Goal: Task Accomplishment & Management: Use online tool/utility

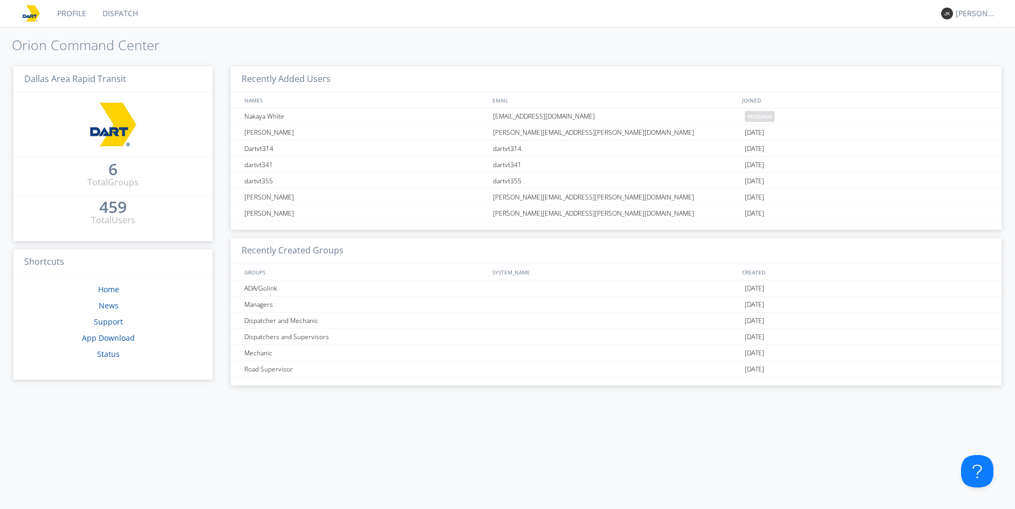
click at [61, 14] on link "Profile" at bounding box center [71, 13] width 45 height 27
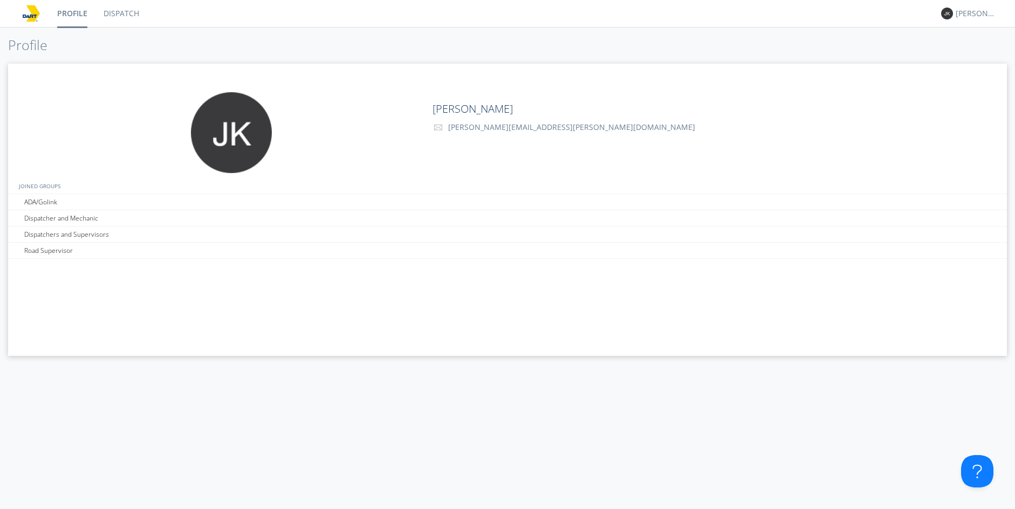
click at [106, 18] on link "Dispatch" at bounding box center [121, 13] width 52 height 27
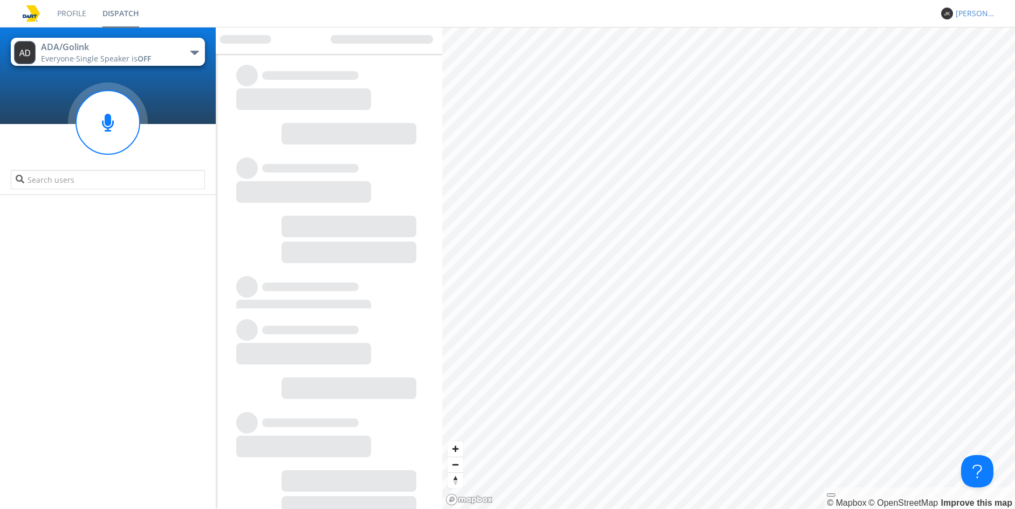
click at [968, 13] on div "[PERSON_NAME]" at bounding box center [976, 13] width 40 height 11
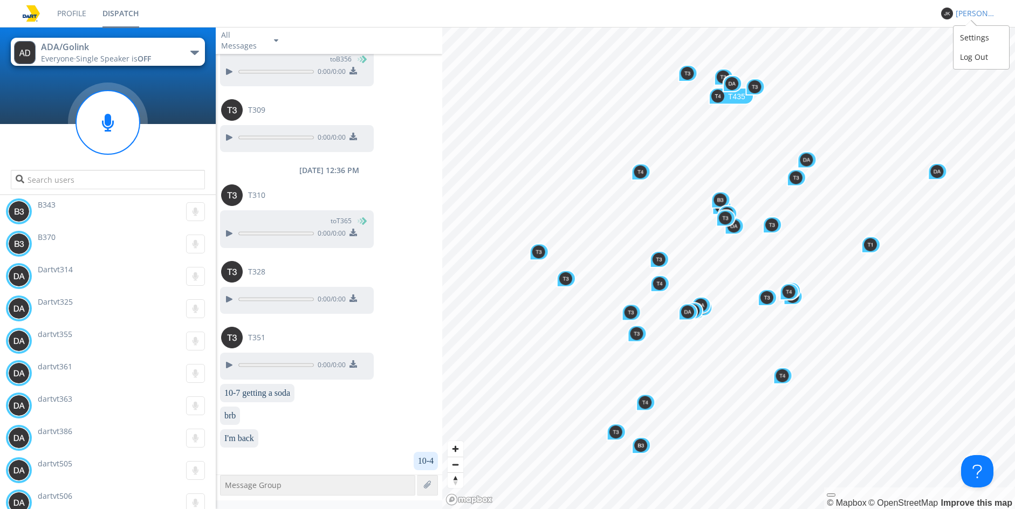
scroll to position [792, 0]
click at [984, 13] on div "[PERSON_NAME]" at bounding box center [976, 13] width 40 height 11
click at [983, 37] on div "Settings" at bounding box center [982, 37] width 56 height 19
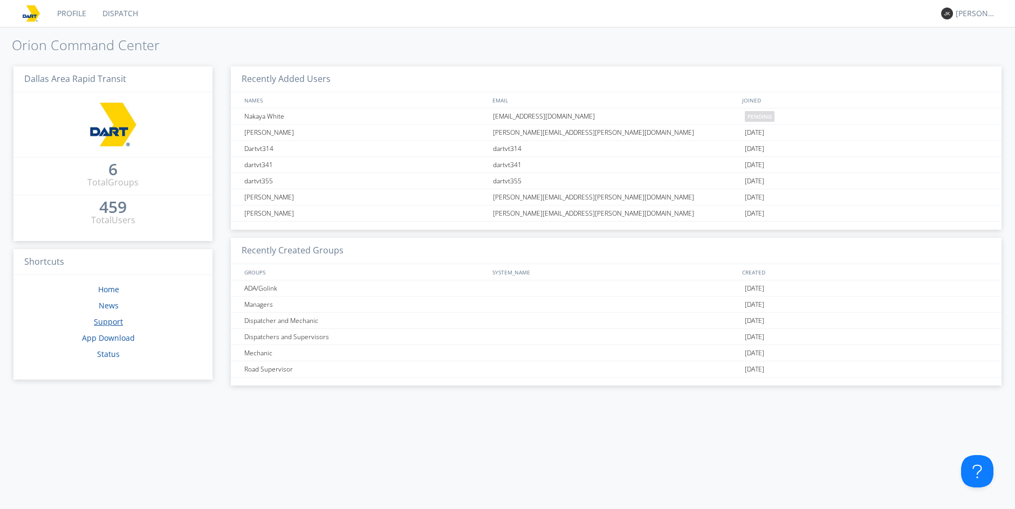
click at [113, 321] on link "Support" at bounding box center [108, 322] width 29 height 10
click at [107, 293] on link "Home" at bounding box center [108, 289] width 21 height 10
click at [960, 10] on div "[PERSON_NAME]" at bounding box center [976, 13] width 40 height 11
click at [970, 37] on div "Settings" at bounding box center [982, 37] width 56 height 19
click at [77, 9] on link "Profile" at bounding box center [71, 13] width 45 height 27
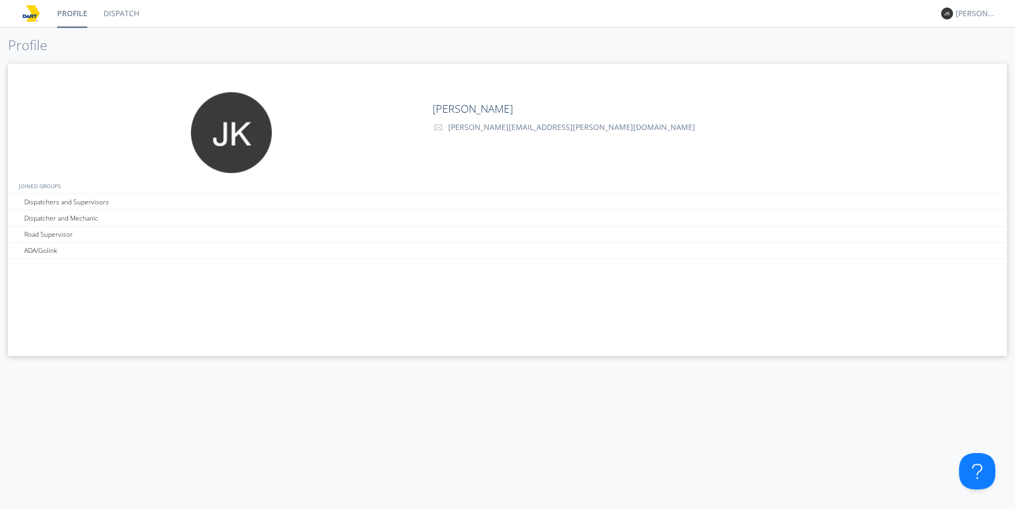
click at [965, 474] on button at bounding box center [975, 469] width 32 height 32
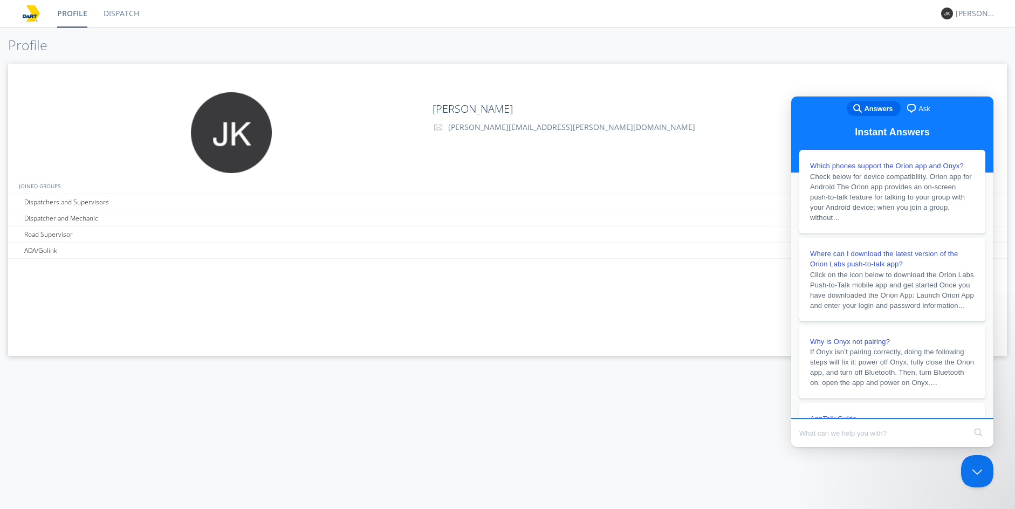
click at [840, 436] on input "Search Doc articles" at bounding box center [882, 433] width 166 height 23
type input "how to change font"
click button "search" at bounding box center [978, 432] width 17 height 17
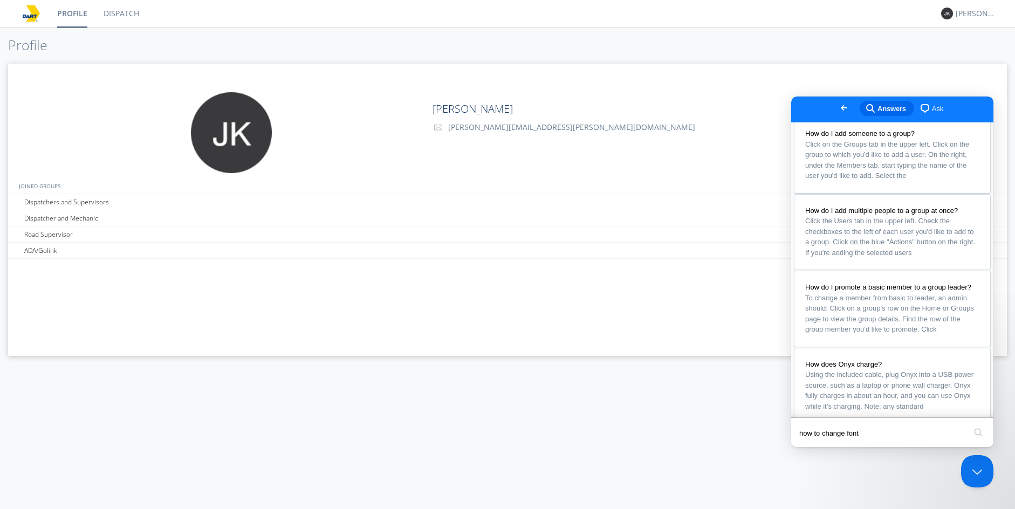
scroll to position [324, 0]
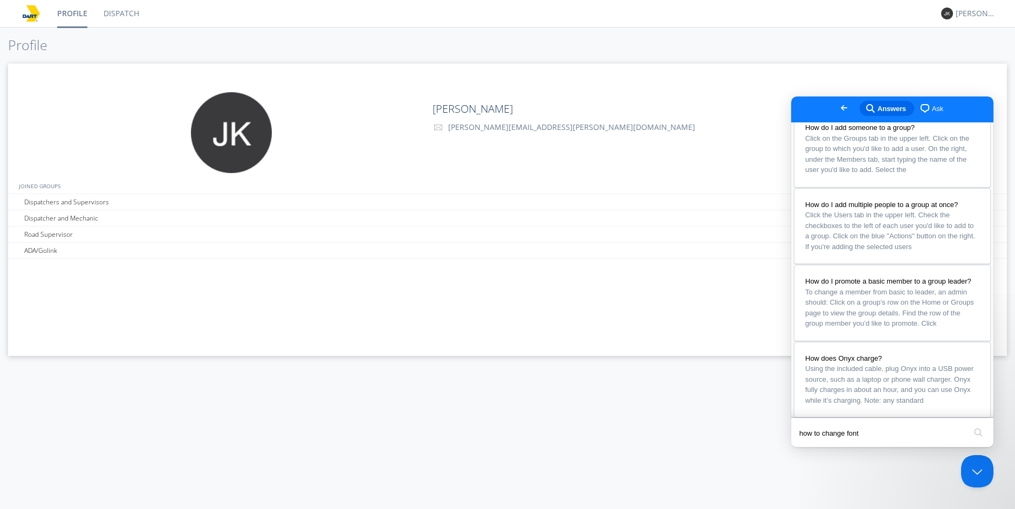
click at [838, 105] on span "Go back" at bounding box center [844, 107] width 13 height 13
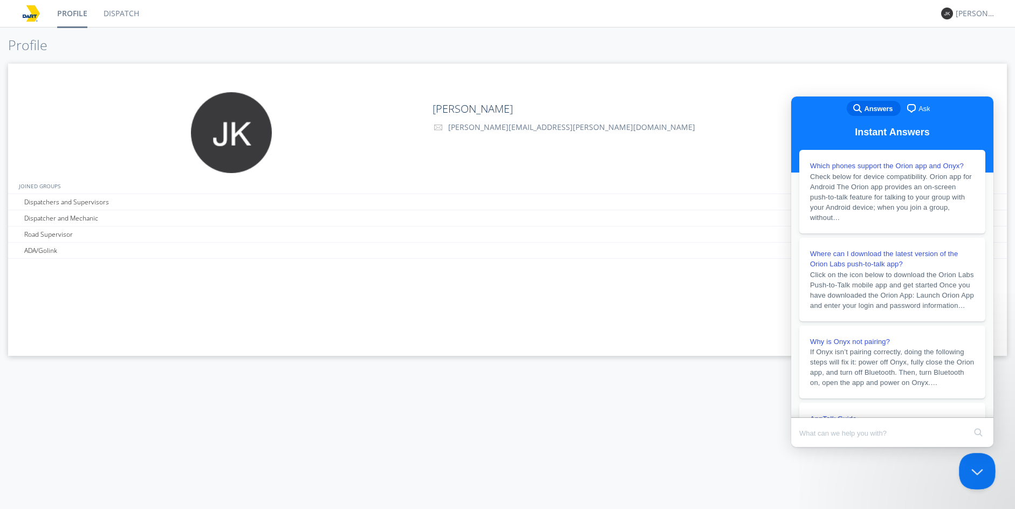
click at [973, 471] on button "Close Beacon popover" at bounding box center [975, 469] width 32 height 32
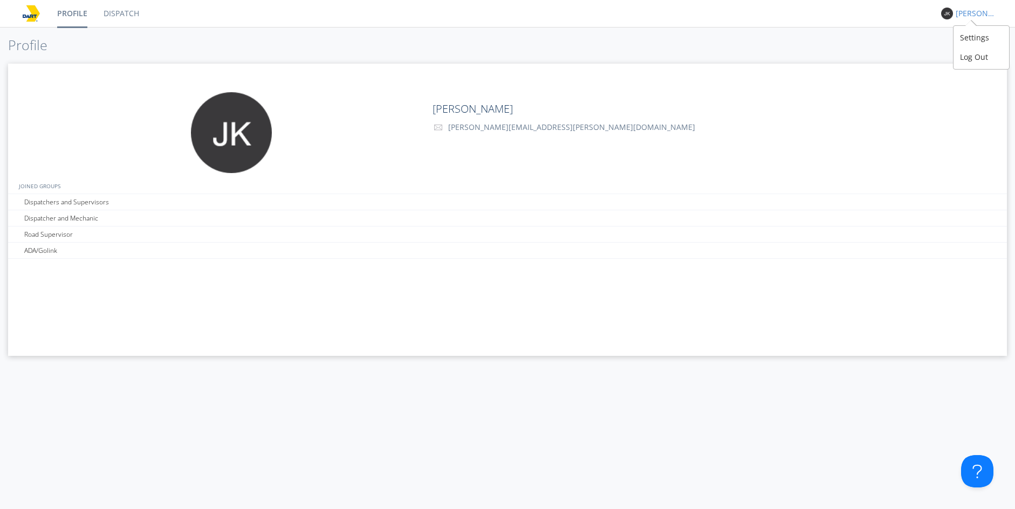
click at [982, 15] on div "[PERSON_NAME]" at bounding box center [976, 13] width 40 height 11
click at [977, 38] on div "Settings" at bounding box center [982, 37] width 56 height 19
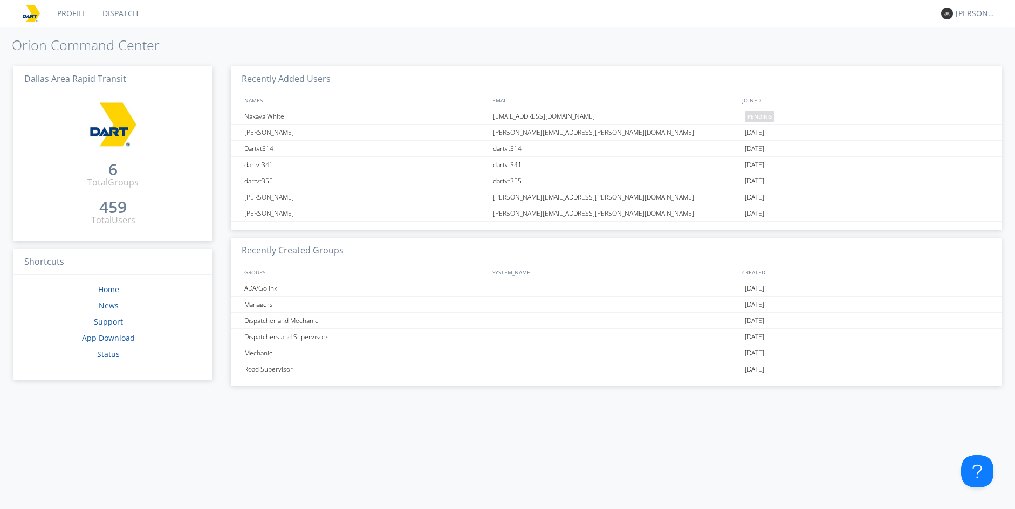
click at [181, 430] on div "Dallas Area Rapid Transit 6 Total Groups 459 Total Users Shortcuts Home News Su…" at bounding box center [107, 283] width 199 height 451
click at [67, 11] on link "Profile" at bounding box center [71, 13] width 45 height 27
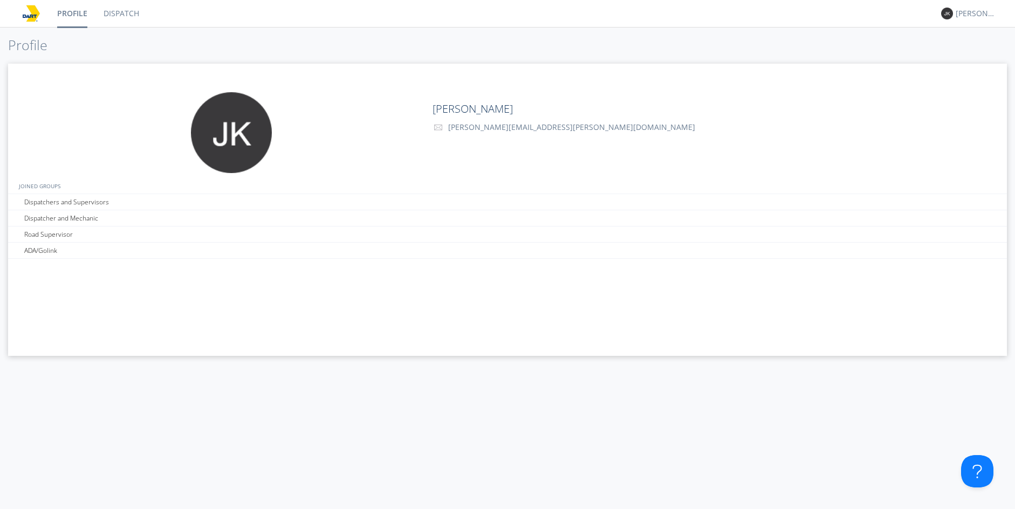
click at [128, 12] on link "Dispatch" at bounding box center [121, 13] width 52 height 27
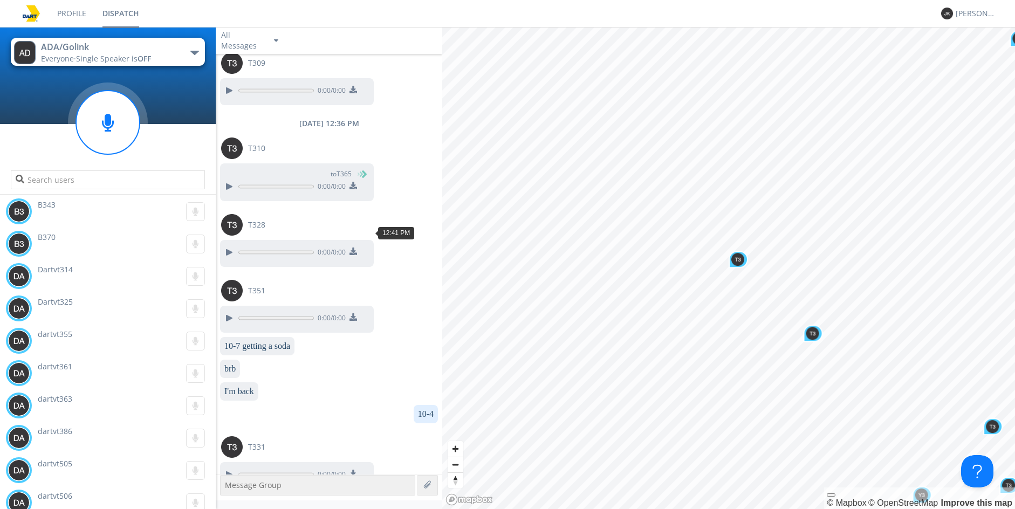
scroll to position [773, 0]
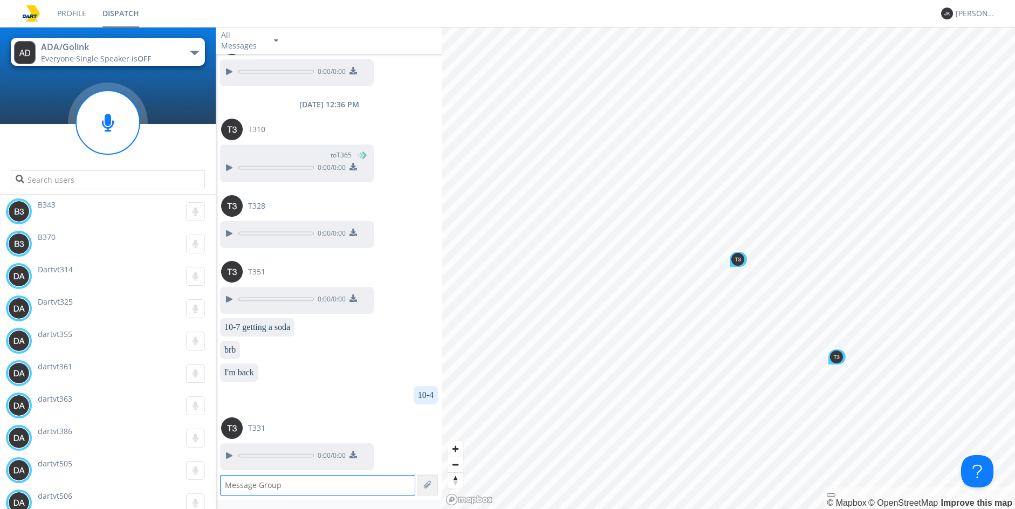
click at [318, 488] on textarea at bounding box center [317, 485] width 195 height 20
type textarea "g"
drag, startPoint x: 290, startPoint y: 318, endPoint x: 257, endPoint y: 326, distance: 34.4
click at [257, 326] on div "10-7 getting a soda" at bounding box center [257, 327] width 74 height 18
click at [256, 323] on dc-p "10-7 getting a soda" at bounding box center [257, 328] width 66 height 10
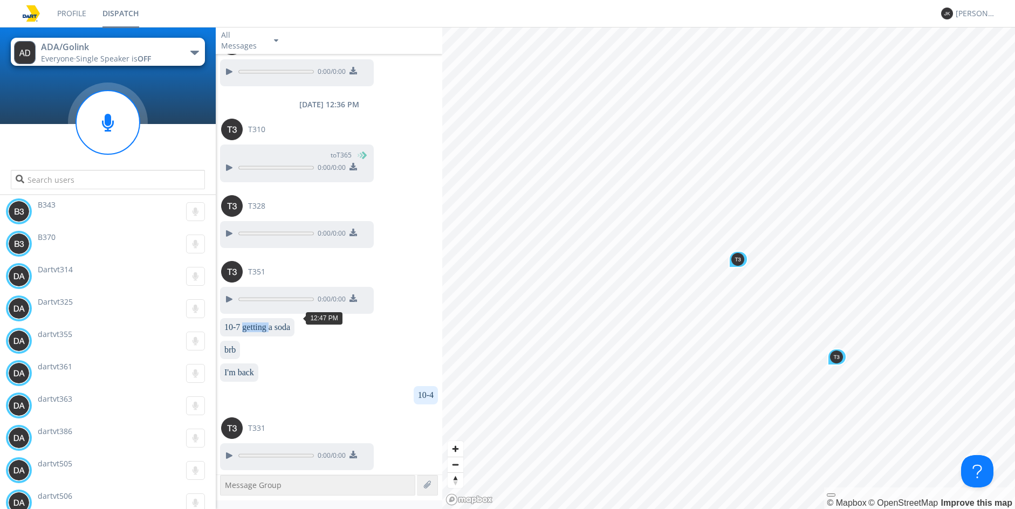
click at [256, 323] on dc-p "10-7 getting a soda" at bounding box center [257, 328] width 66 height 10
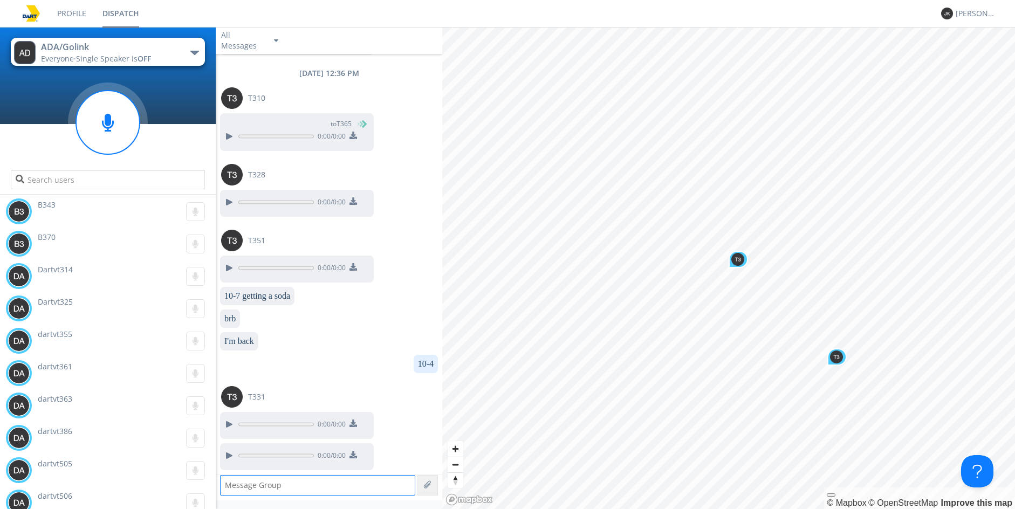
scroll to position [804, 0]
click at [225, 423] on div at bounding box center [228, 424] width 13 height 13
click at [227, 423] on div at bounding box center [228, 424] width 13 height 13
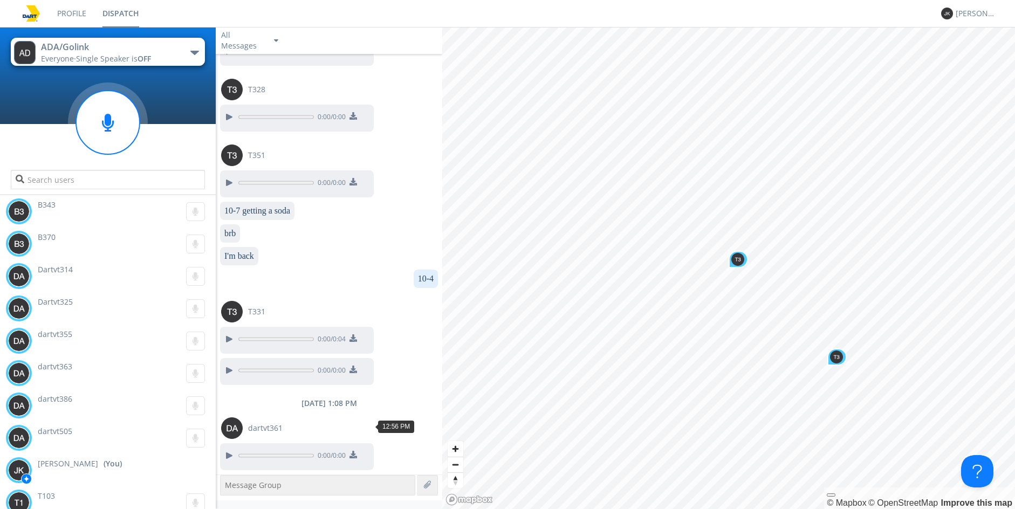
scroll to position [888, 0]
click at [234, 455] on div at bounding box center [228, 455] width 13 height 13
click at [232, 340] on div at bounding box center [228, 339] width 13 height 13
click at [235, 368] on div at bounding box center [228, 370] width 13 height 13
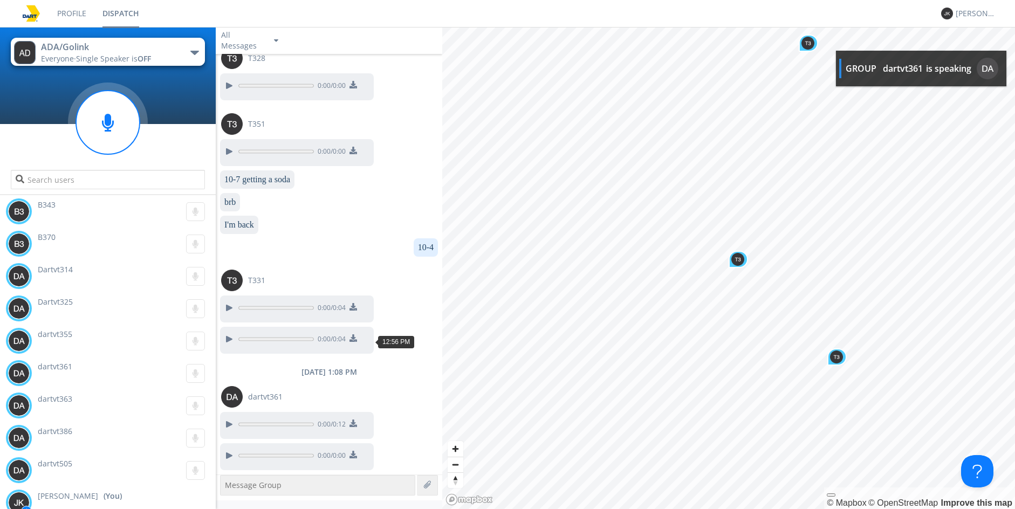
scroll to position [919, 0]
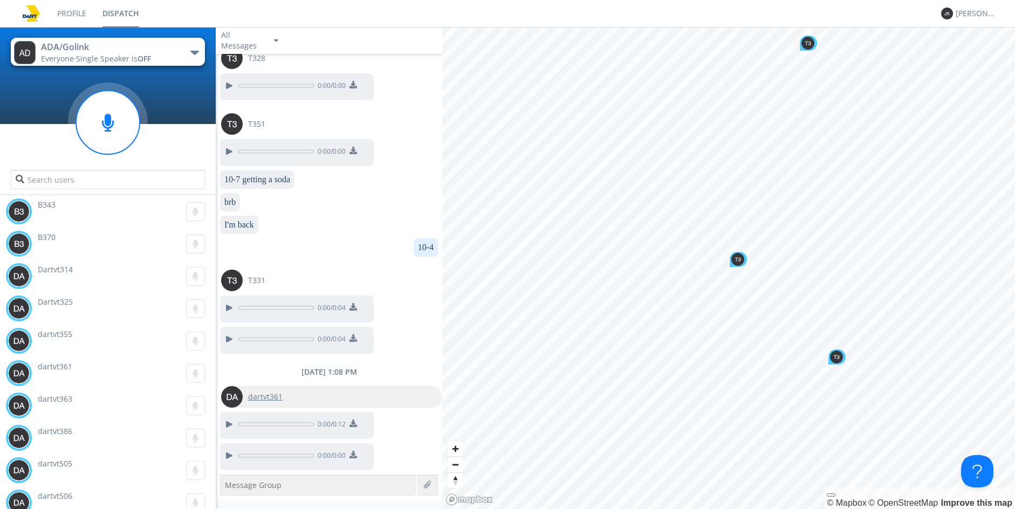
click at [276, 404] on div "dartvt361" at bounding box center [265, 397] width 45 height 22
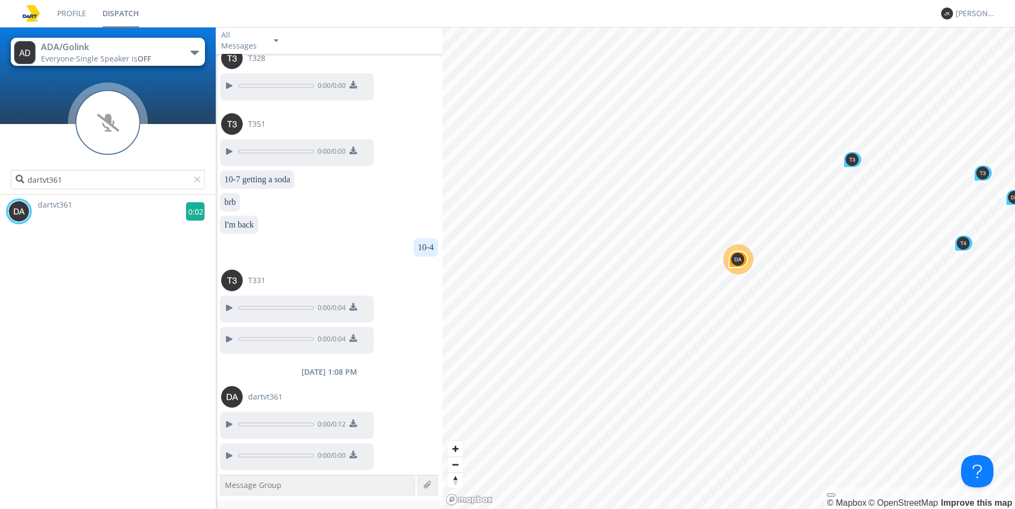
click at [187, 210] on g at bounding box center [195, 211] width 19 height 19
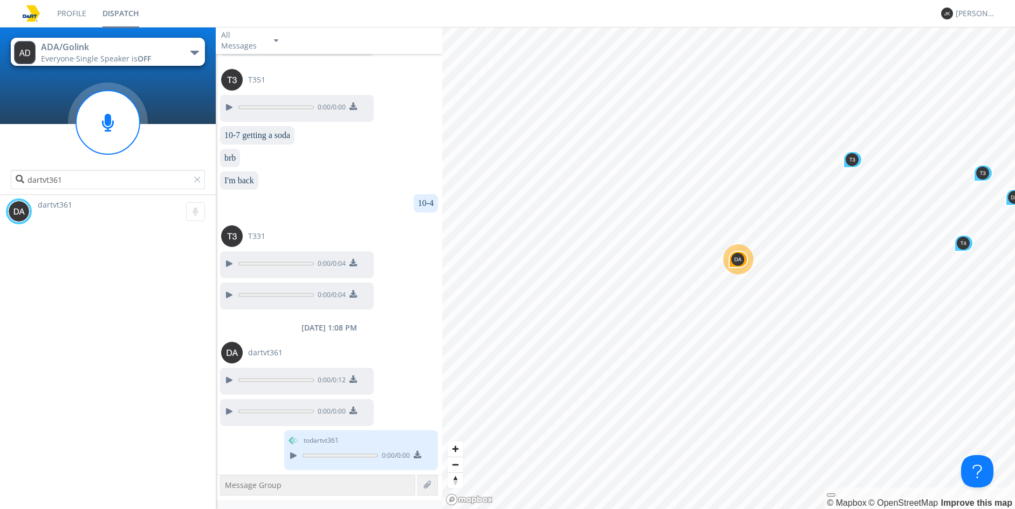
scroll to position [962, 0]
click at [190, 209] on g at bounding box center [195, 211] width 19 height 19
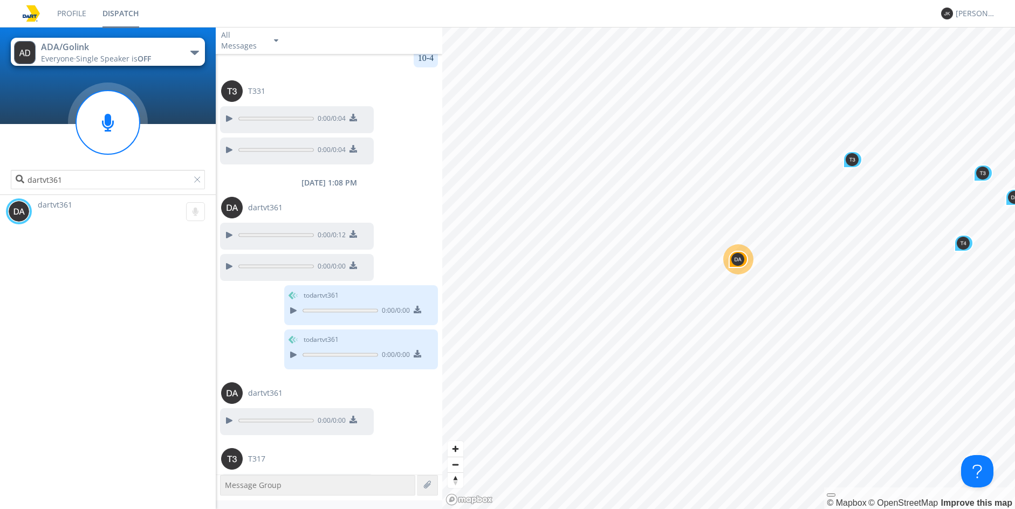
scroll to position [1136, 0]
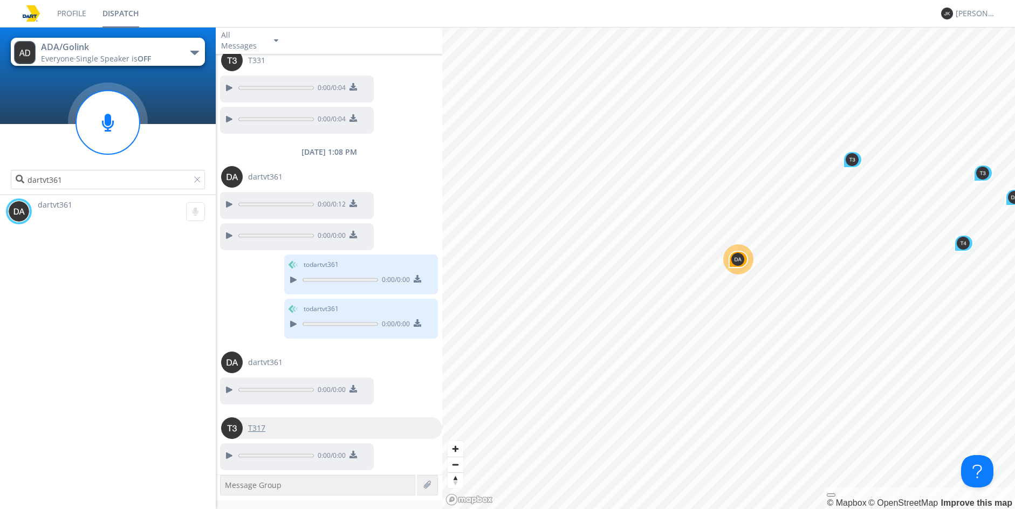
click at [264, 432] on span "T317" at bounding box center [256, 428] width 17 height 11
type input "T317"
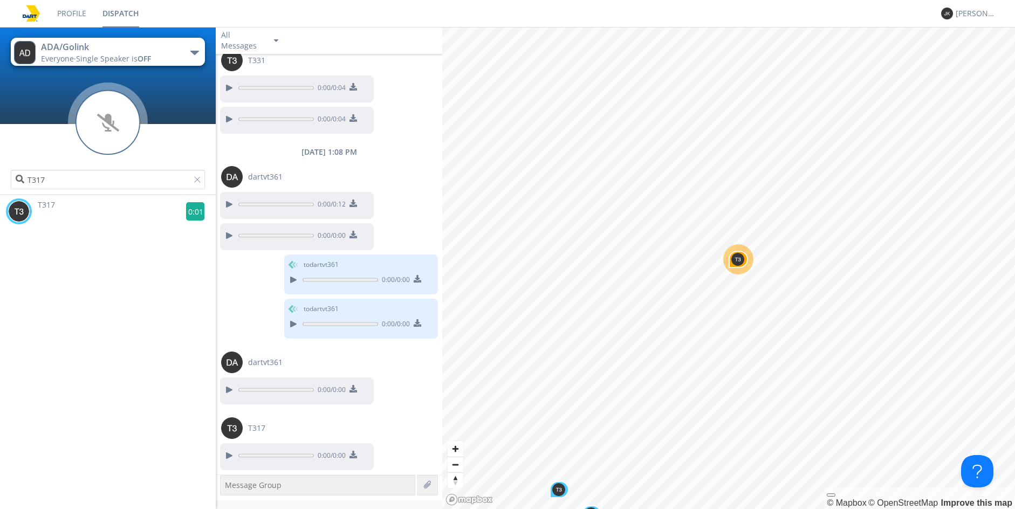
click at [194, 210] on g at bounding box center [195, 211] width 19 height 19
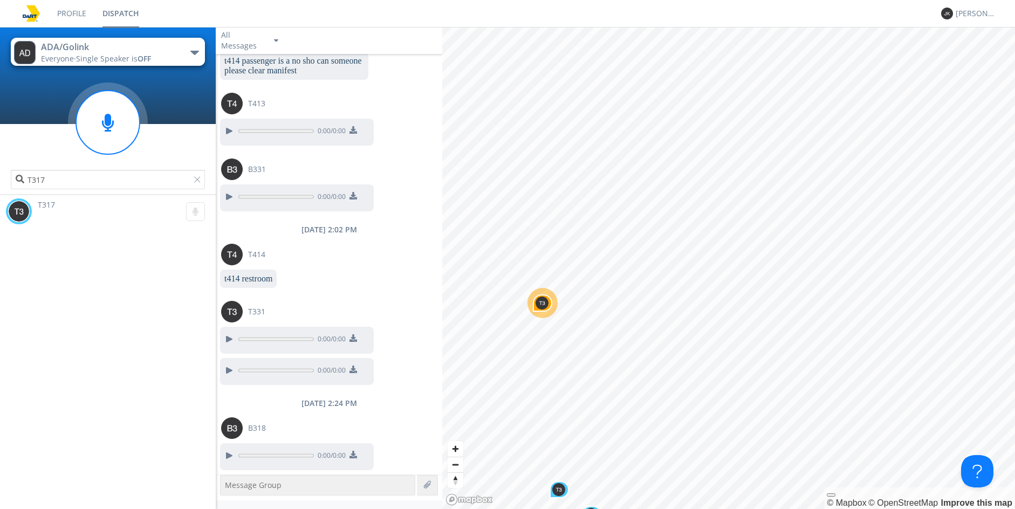
scroll to position [2352, 0]
click at [225, 455] on div at bounding box center [228, 455] width 13 height 13
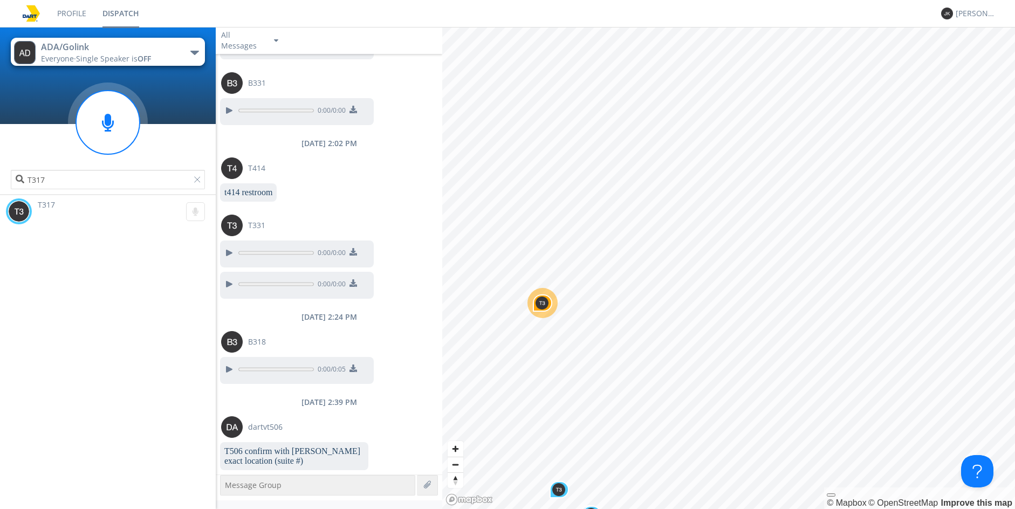
scroll to position [2444, 0]
click at [960, 21] on div "[PERSON_NAME]" at bounding box center [967, 13] width 52 height 27
click at [963, 16] on div "[PERSON_NAME]" at bounding box center [976, 13] width 40 height 11
click at [968, 61] on div "Log Out" at bounding box center [982, 56] width 56 height 19
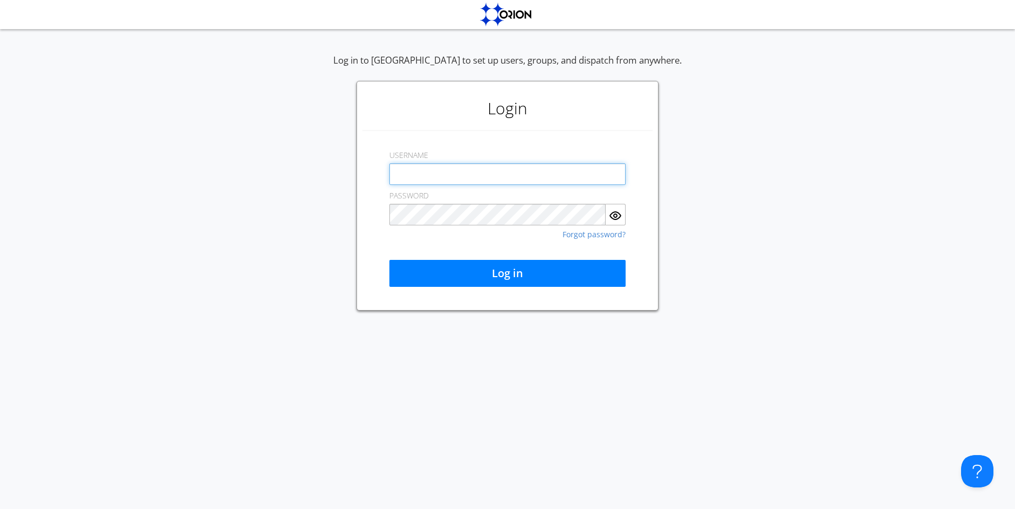
type input "[PERSON_NAME][EMAIL_ADDRESS][PERSON_NAME][DOMAIN_NAME]"
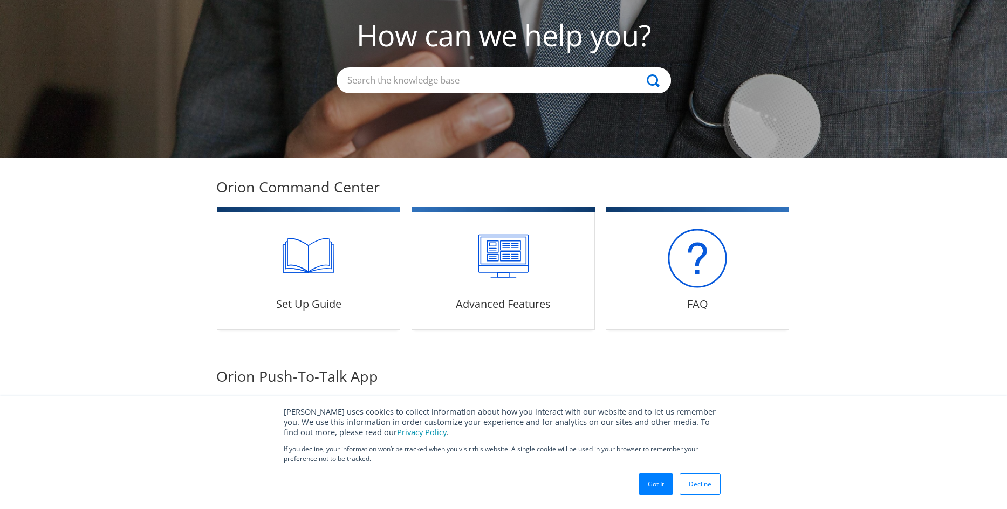
scroll to position [216, 0]
